Goal: Task Accomplishment & Management: Manage account settings

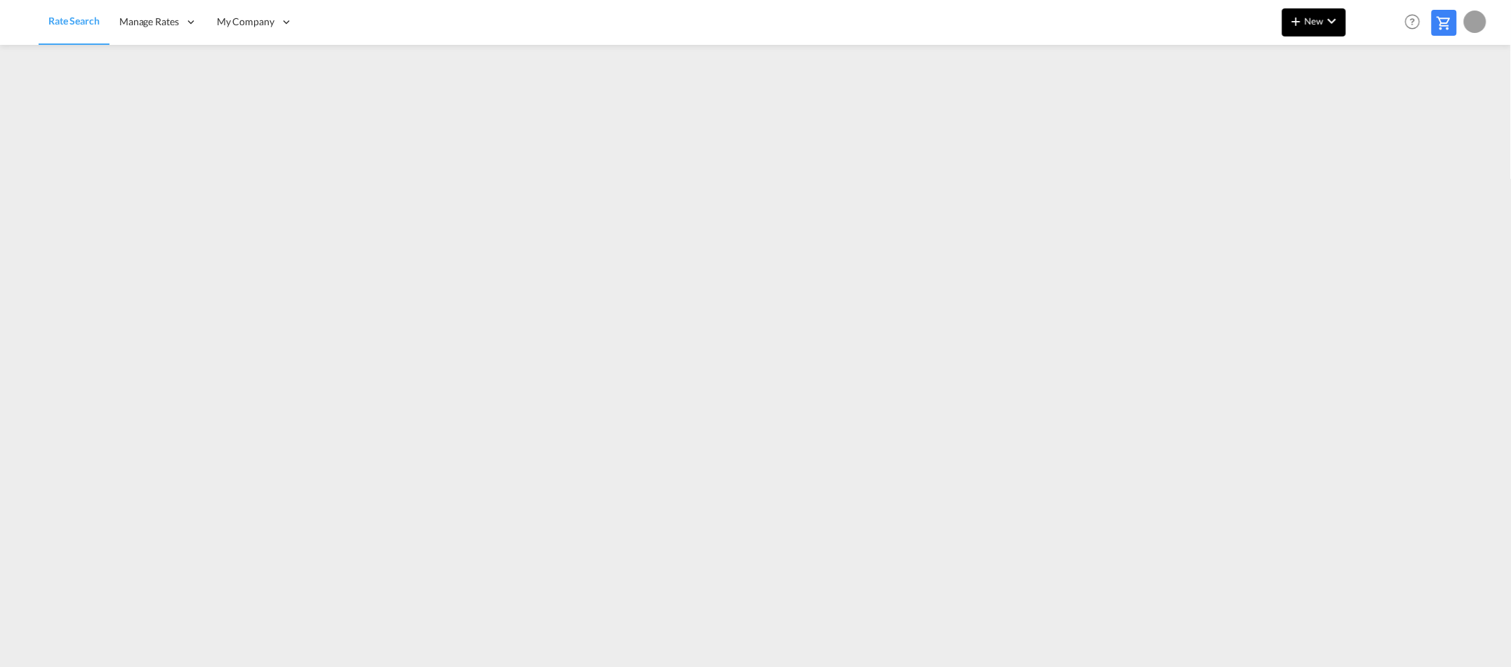
click at [1323, 23] on span "New" at bounding box center [1314, 20] width 53 height 11
click at [1380, 102] on span "Ratesheet" at bounding box center [1372, 105] width 15 height 28
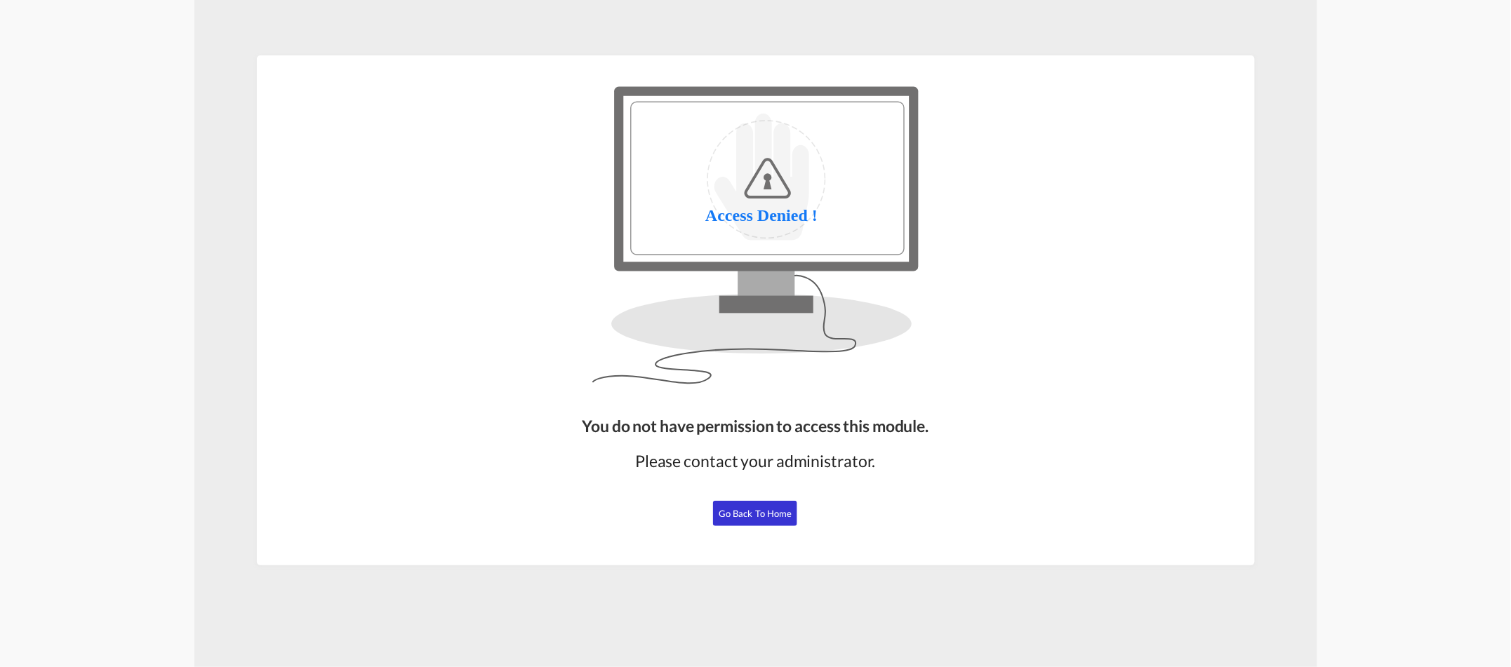
click at [749, 521] on button "Go Back to Home" at bounding box center [755, 513] width 84 height 25
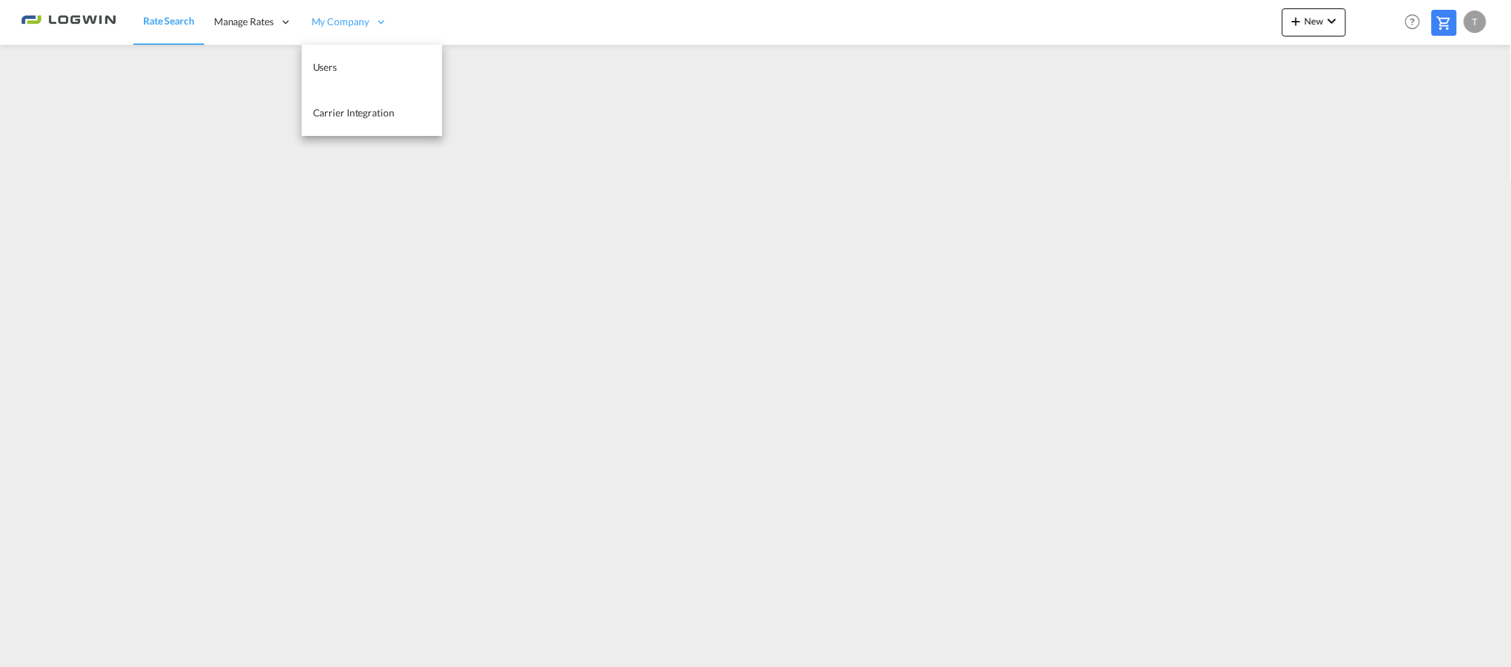
click at [337, 22] on span "My Company" at bounding box center [341, 22] width 58 height 14
click at [281, 21] on icon at bounding box center [285, 21] width 13 height 13
click at [270, 63] on span "Contract Rates" at bounding box center [265, 67] width 100 height 14
click at [412, 67] on span "My Rate Files" at bounding box center [385, 67] width 58 height 12
drag, startPoint x: 149, startPoint y: 11, endPoint x: 160, endPoint y: 28, distance: 19.9
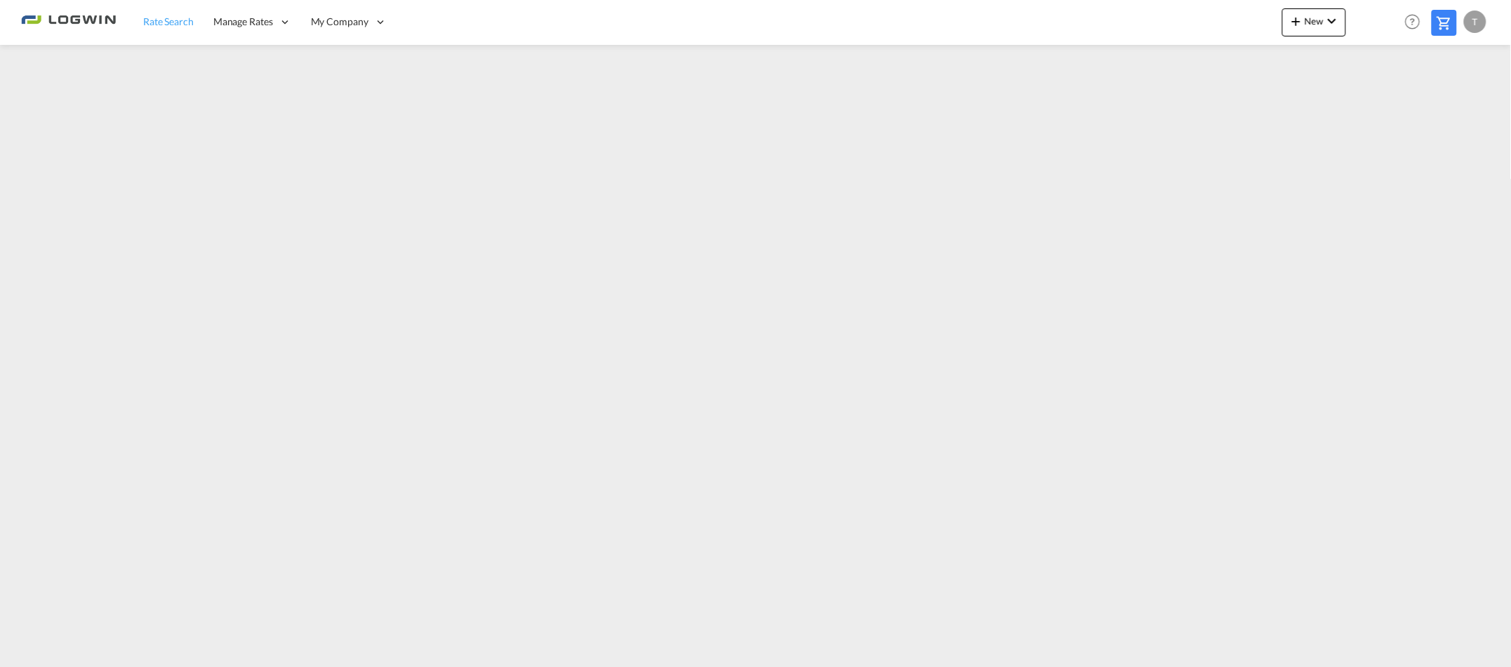
click at [149, 11] on link "Rate Search" at bounding box center [168, 22] width 70 height 46
click at [166, 25] on span "Rate Search" at bounding box center [168, 21] width 51 height 12
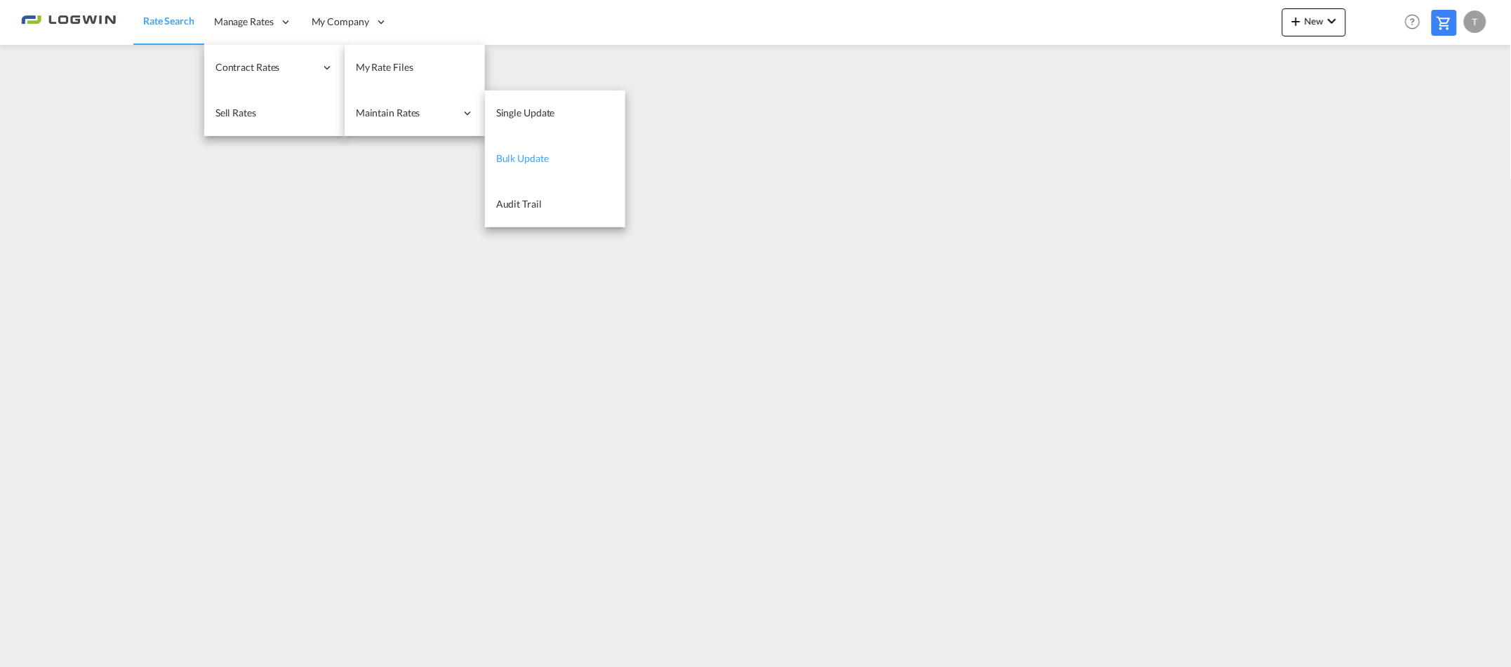
click at [517, 152] on span "Bulk Update" at bounding box center [522, 158] width 53 height 12
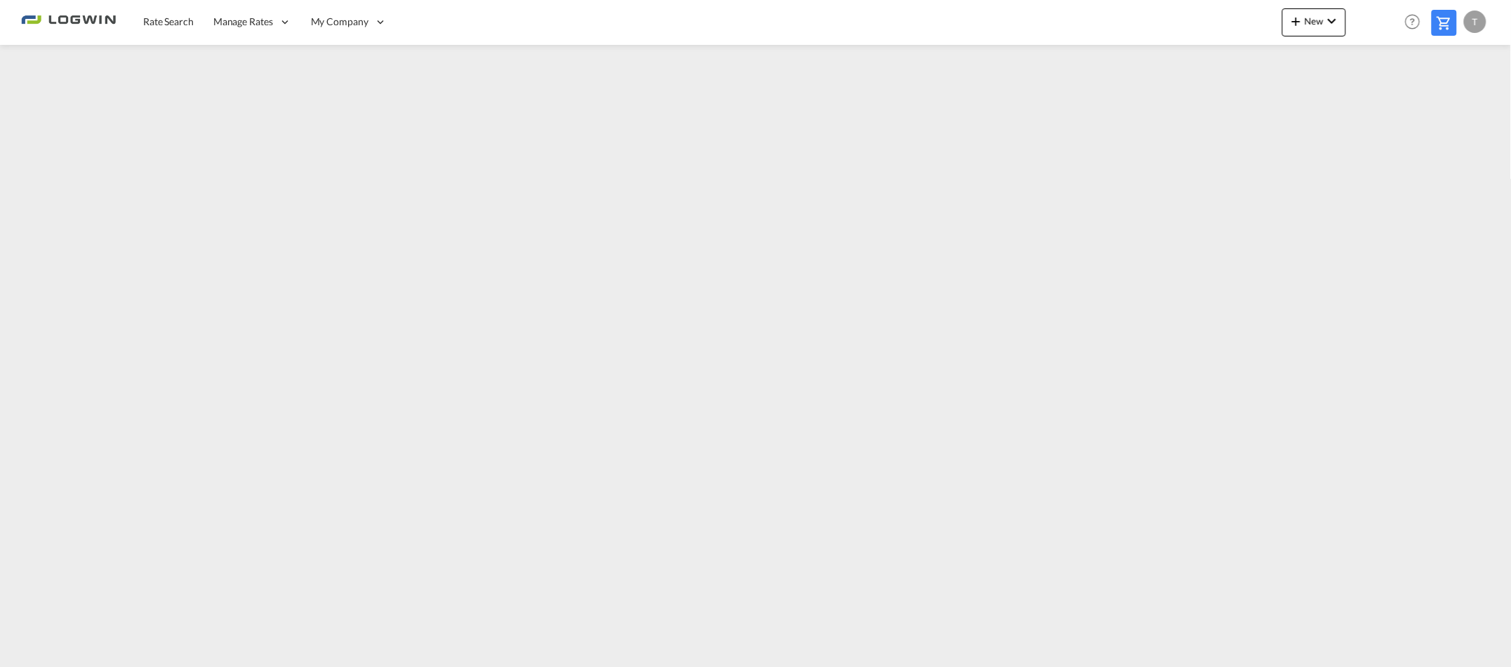
click at [1482, 21] on div "T" at bounding box center [1475, 22] width 22 height 22
click at [1447, 113] on button "Logout" at bounding box center [1459, 107] width 91 height 28
